Goal: Check status

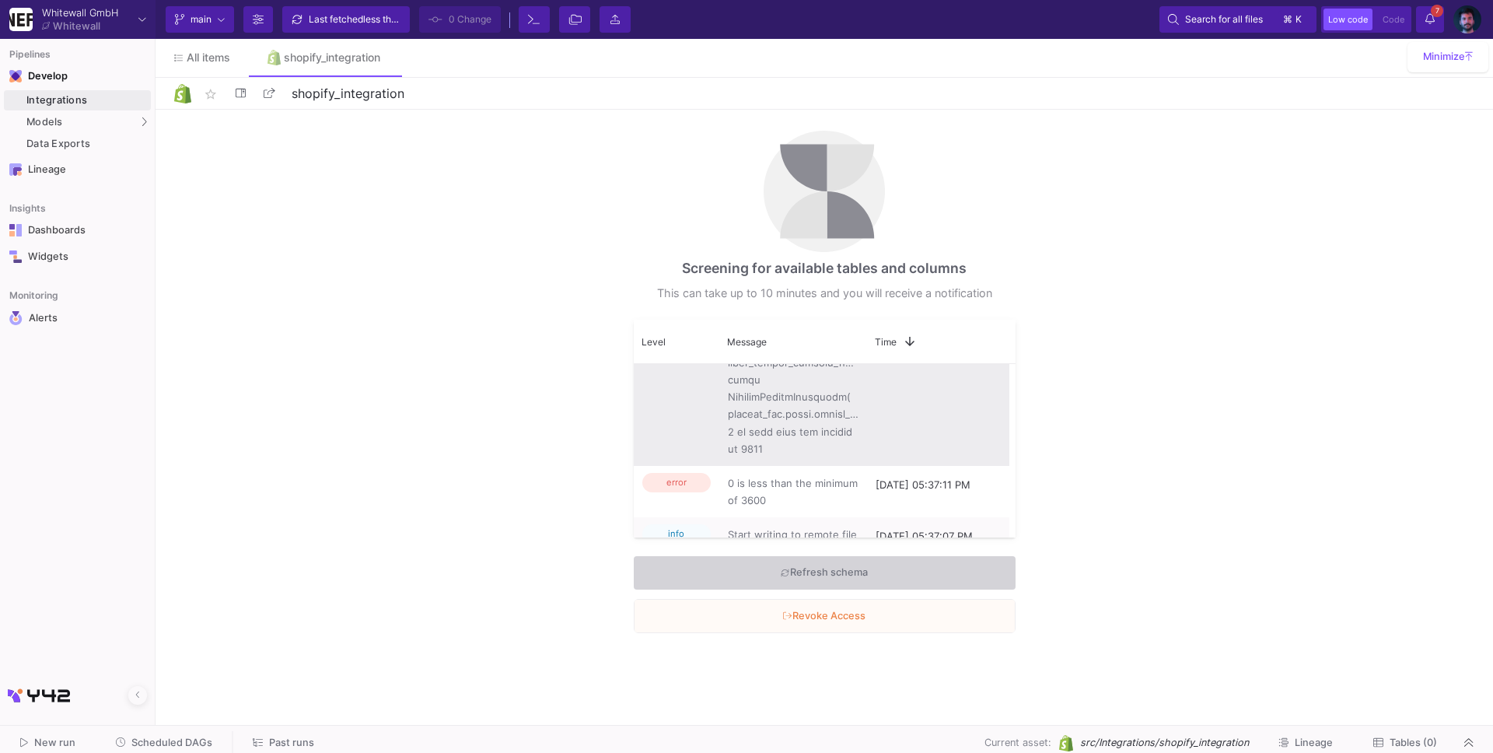
scroll to position [794, 0]
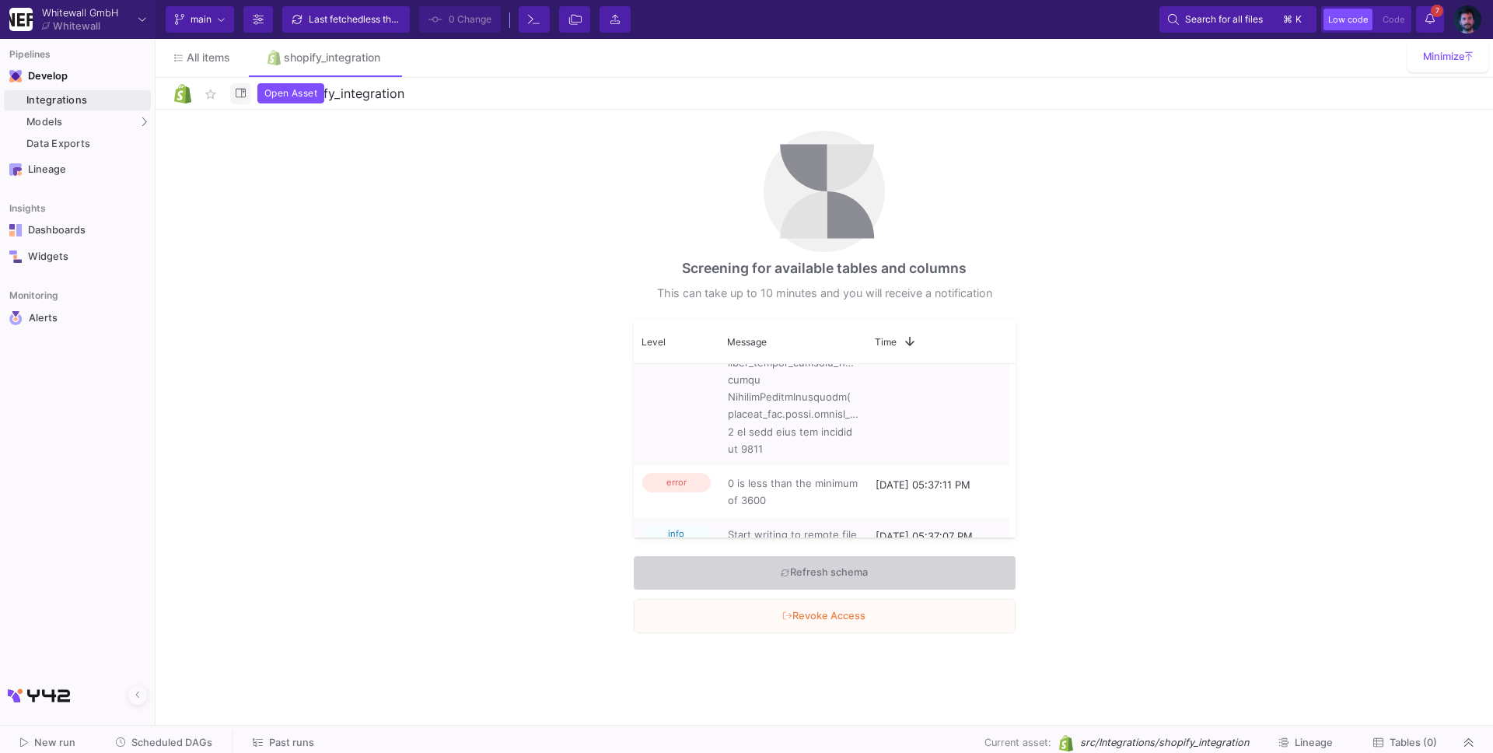
click at [247, 96] on button at bounding box center [240, 93] width 21 height 21
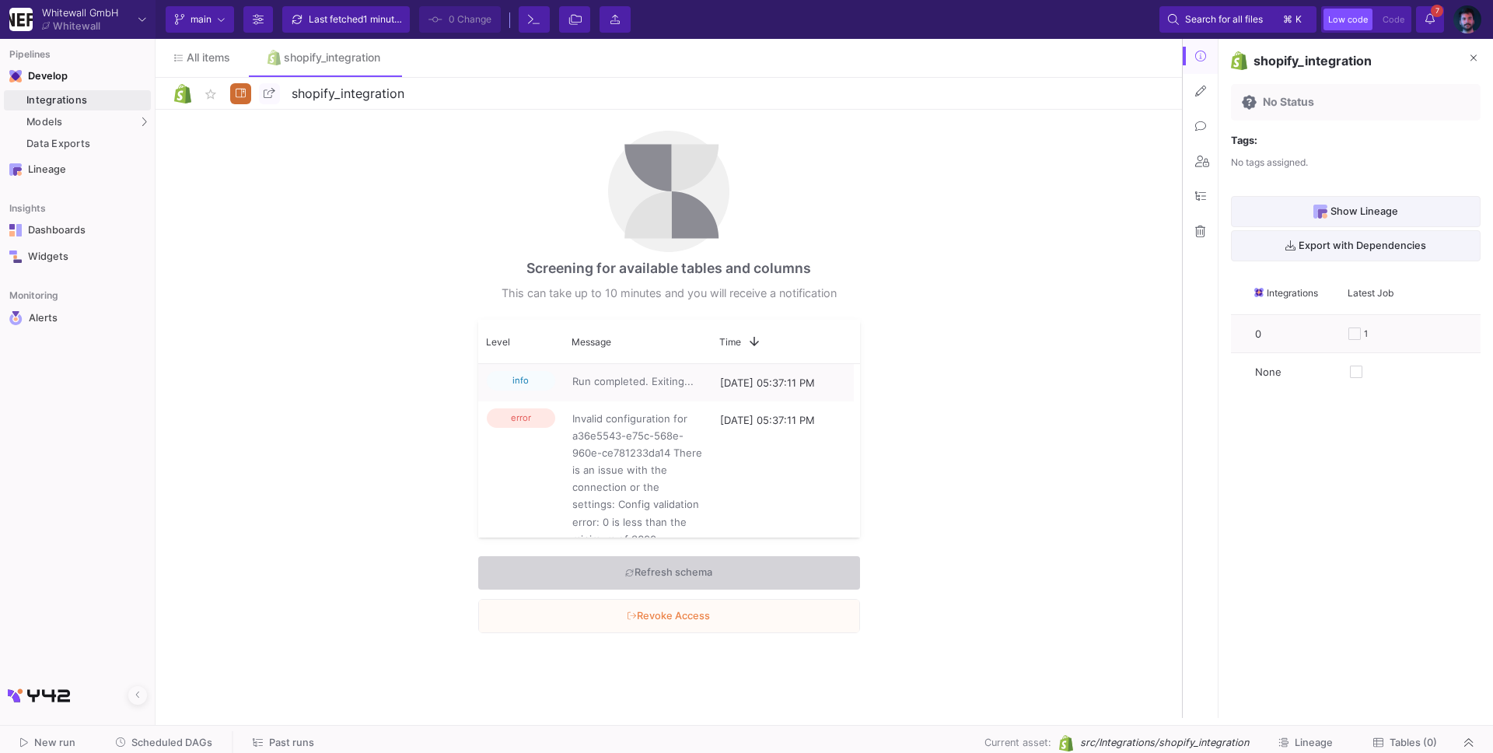
click at [322, 158] on div "Screening for available tables and columns This can take up to 10 minutes and y…" at bounding box center [668, 414] width 1026 height 608
click at [1203, 91] on icon at bounding box center [1200, 91] width 11 height 11
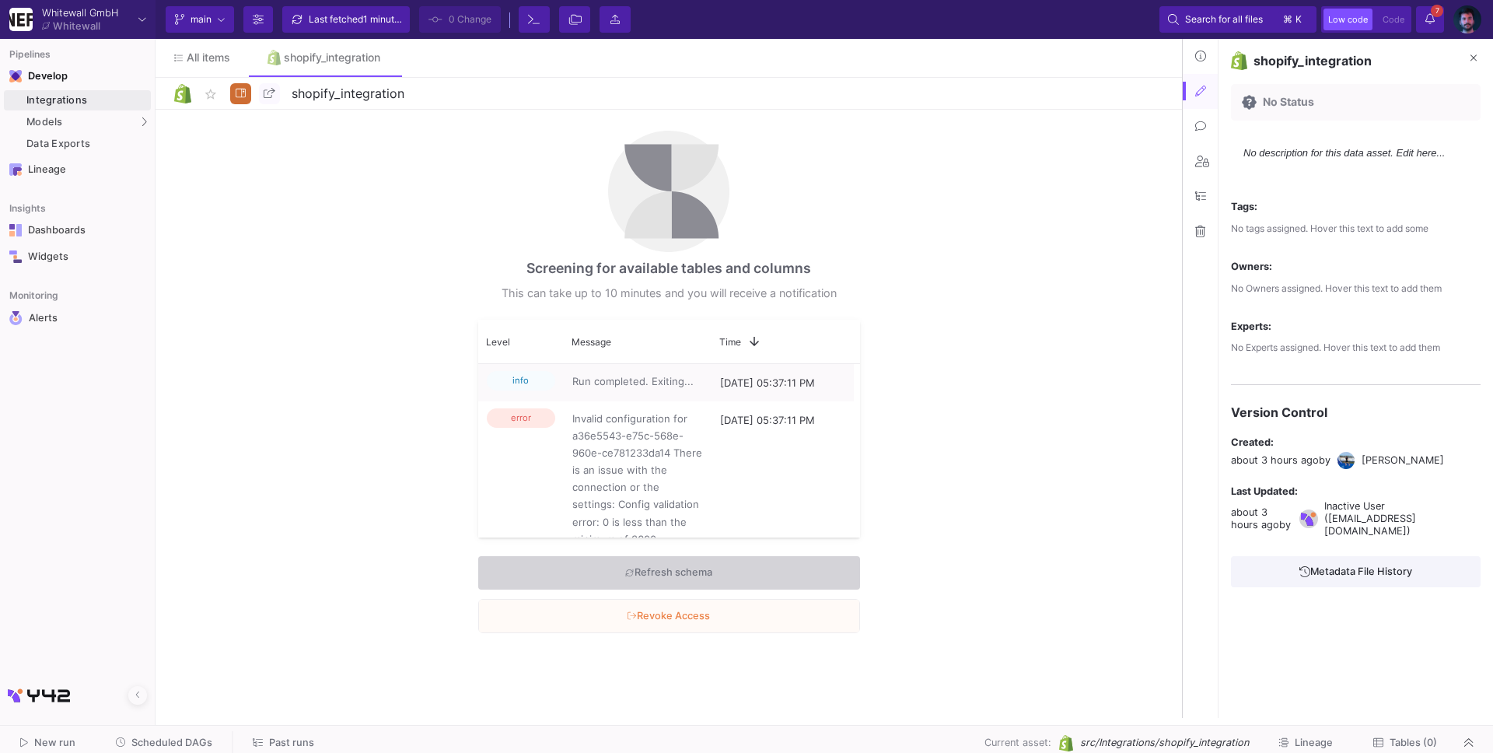
click at [1026, 232] on div "Screening for available tables and columns This can take up to 10 minutes and y…" at bounding box center [668, 414] width 1026 height 608
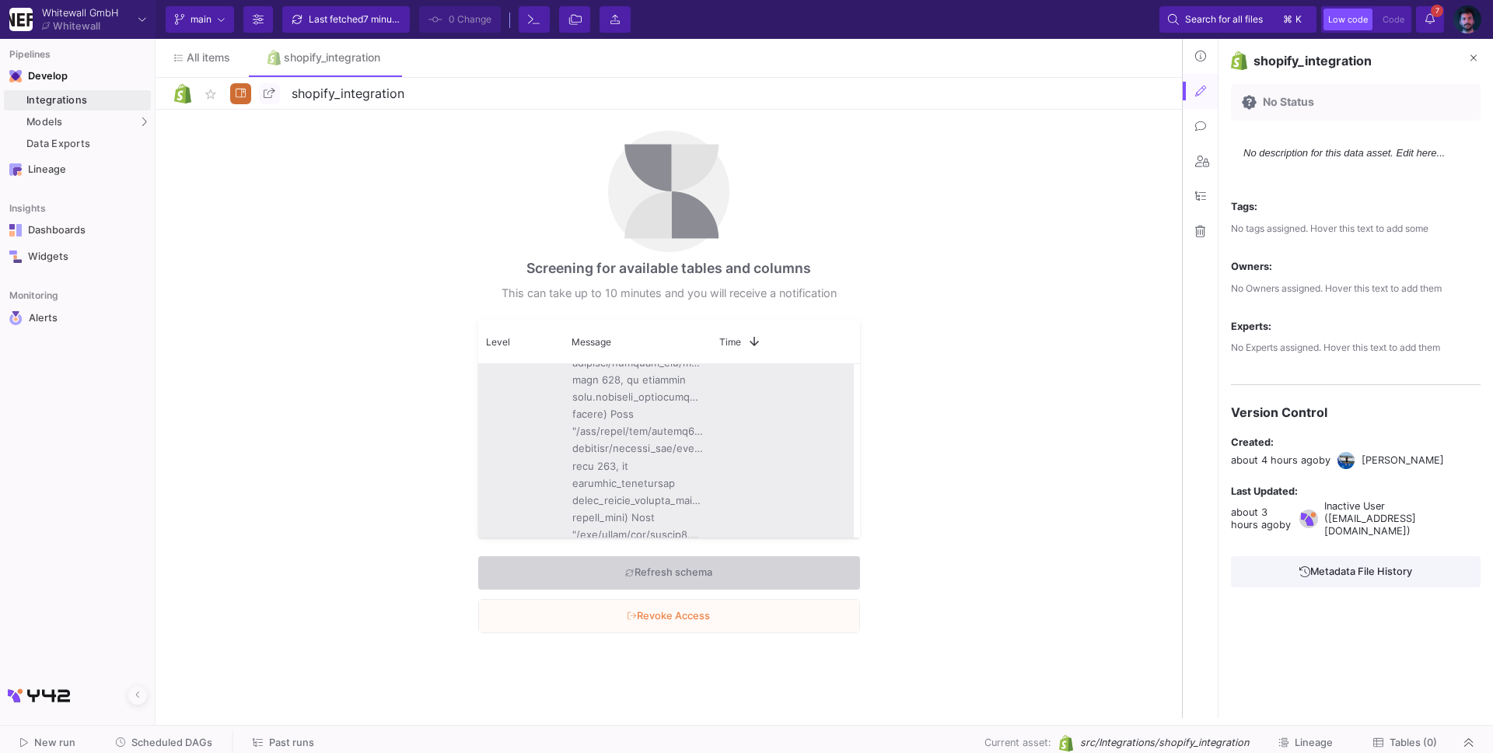
scroll to position [592, 0]
